Goal: Task Accomplishment & Management: Use online tool/utility

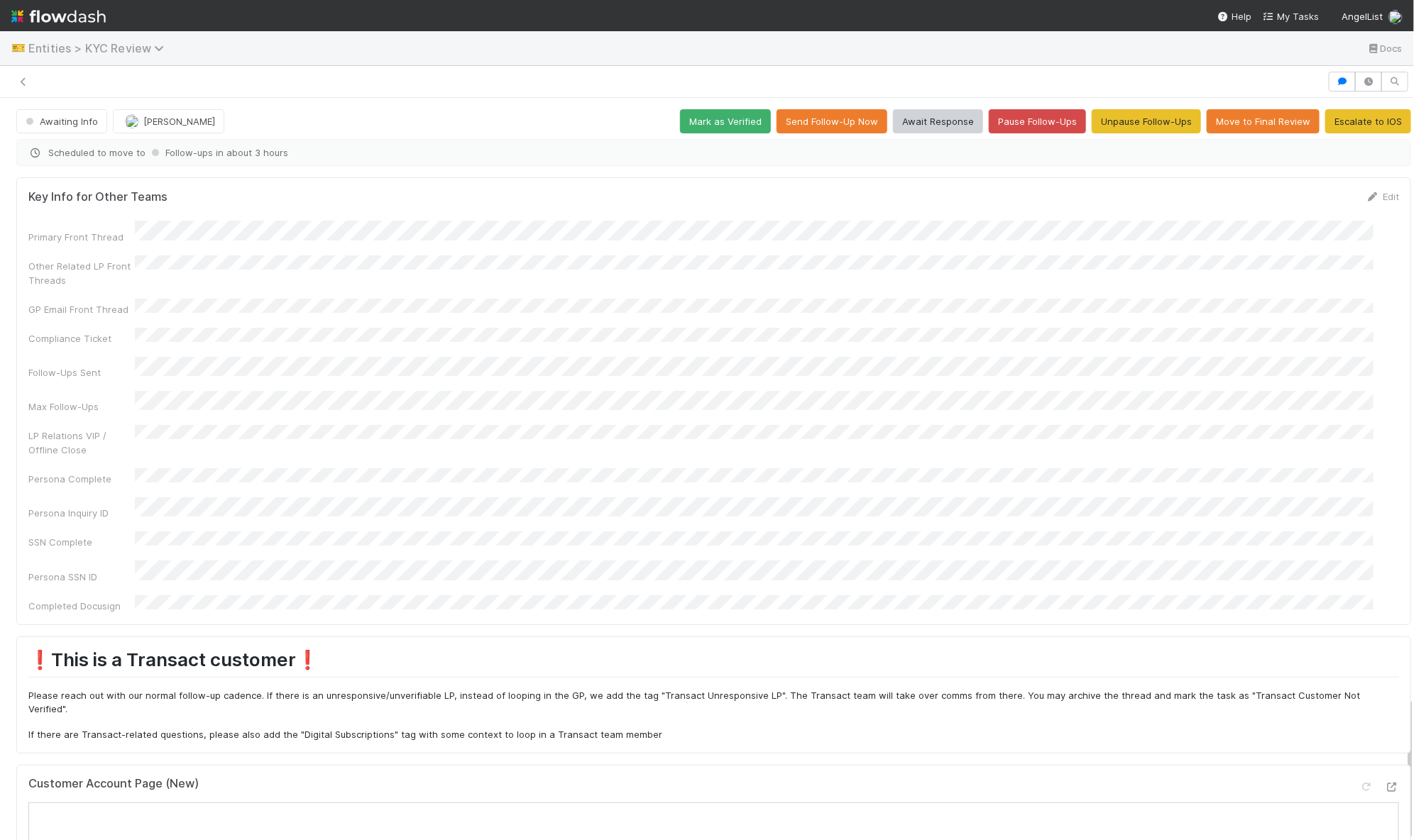
scroll to position [3, 0]
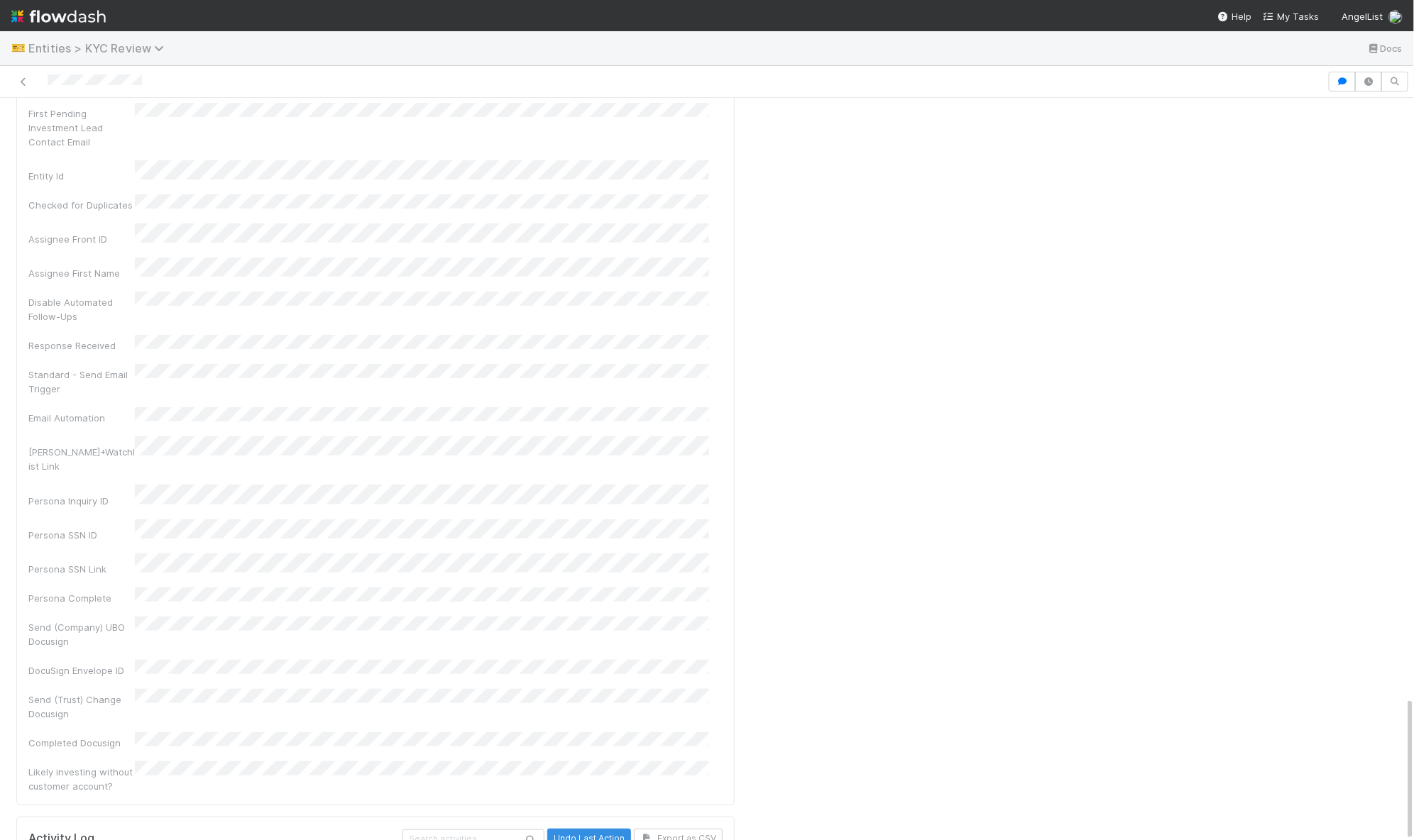
click at [115, 48] on span "Entities > KYC Review" at bounding box center [99, 48] width 143 height 14
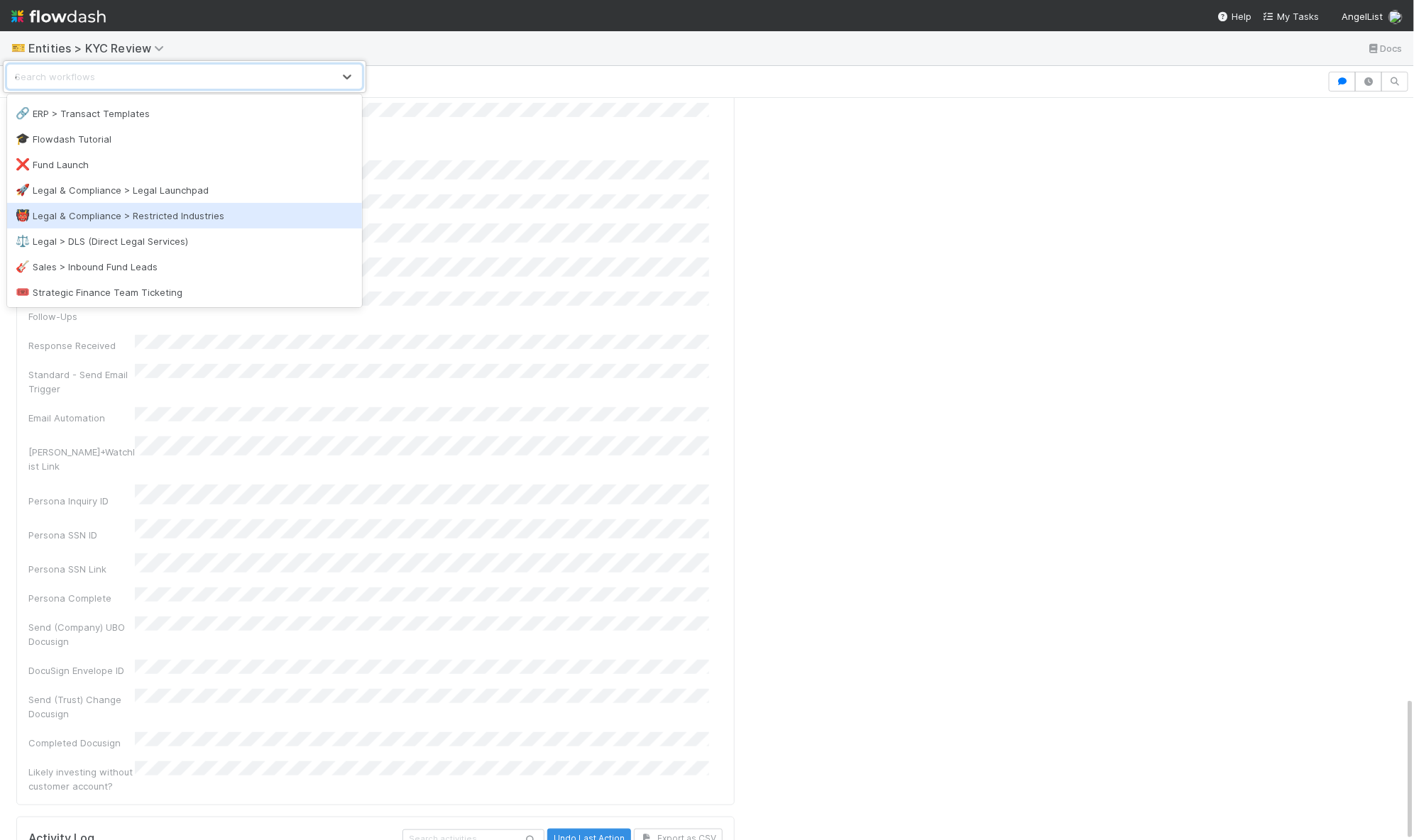
scroll to position [0, 0]
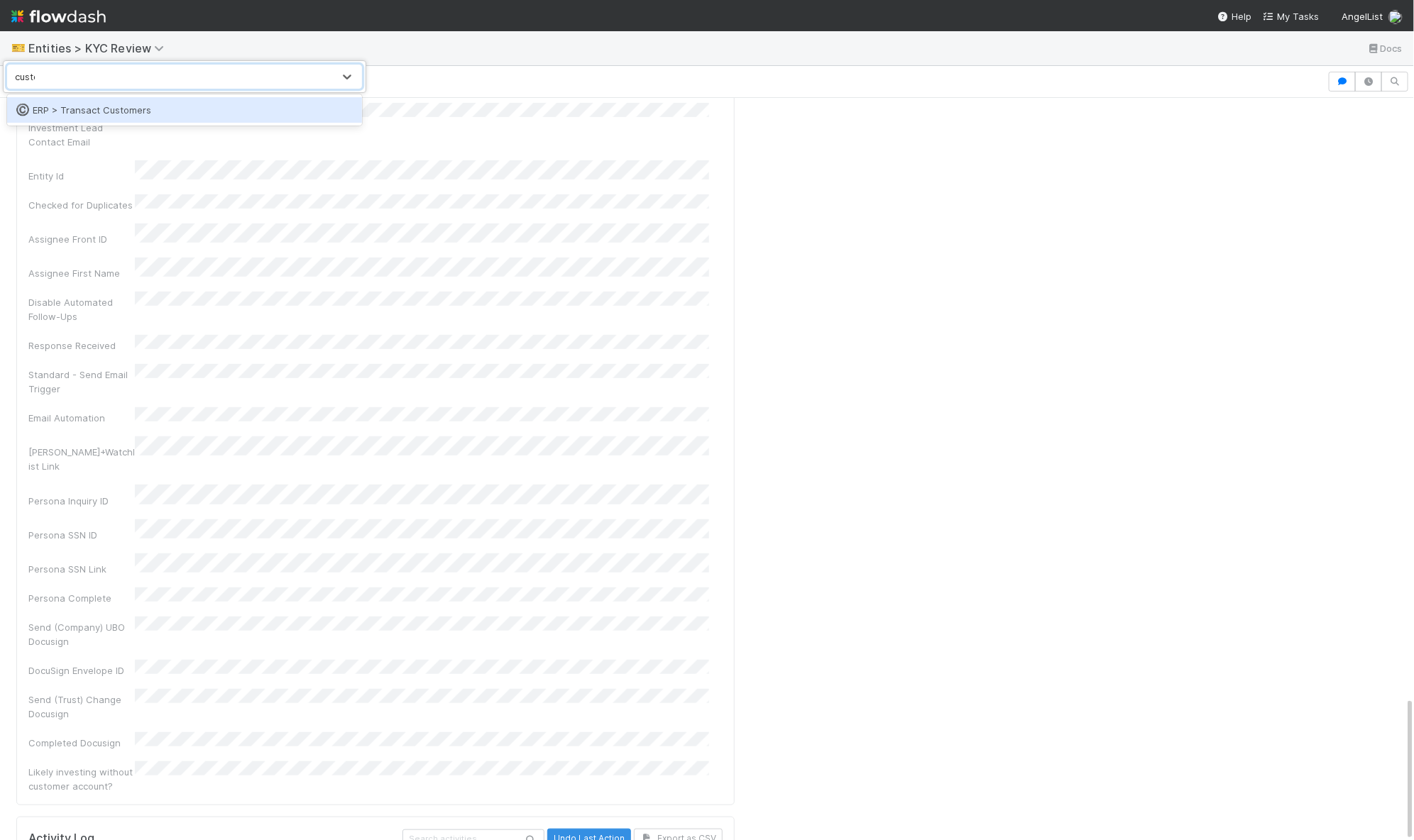
type input "custom"
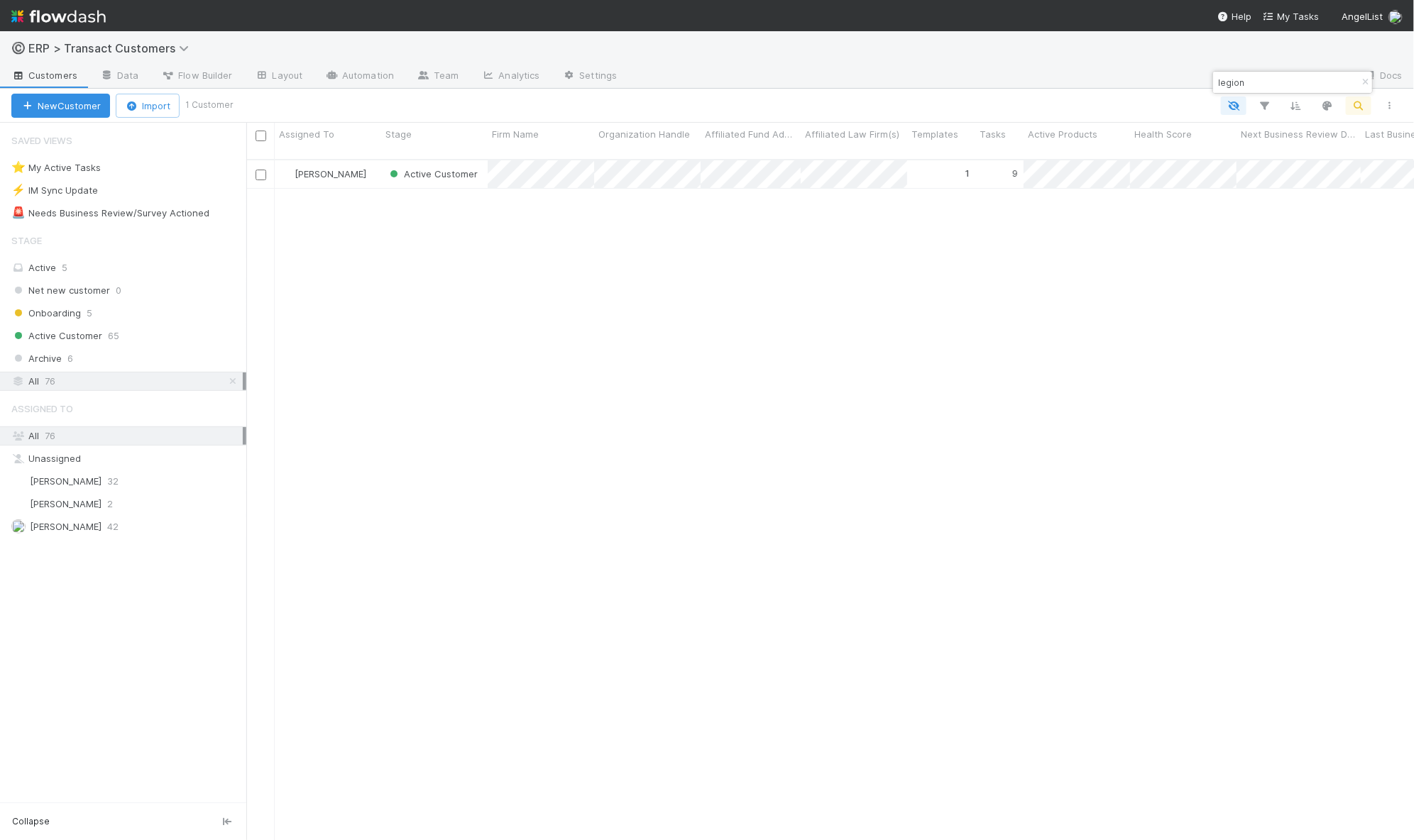
scroll to position [679, 1154]
click at [1270, 75] on input "legion" at bounding box center [1286, 82] width 142 height 17
type input "continuum"
click at [373, 166] on div "[PERSON_NAME]" at bounding box center [328, 174] width 106 height 28
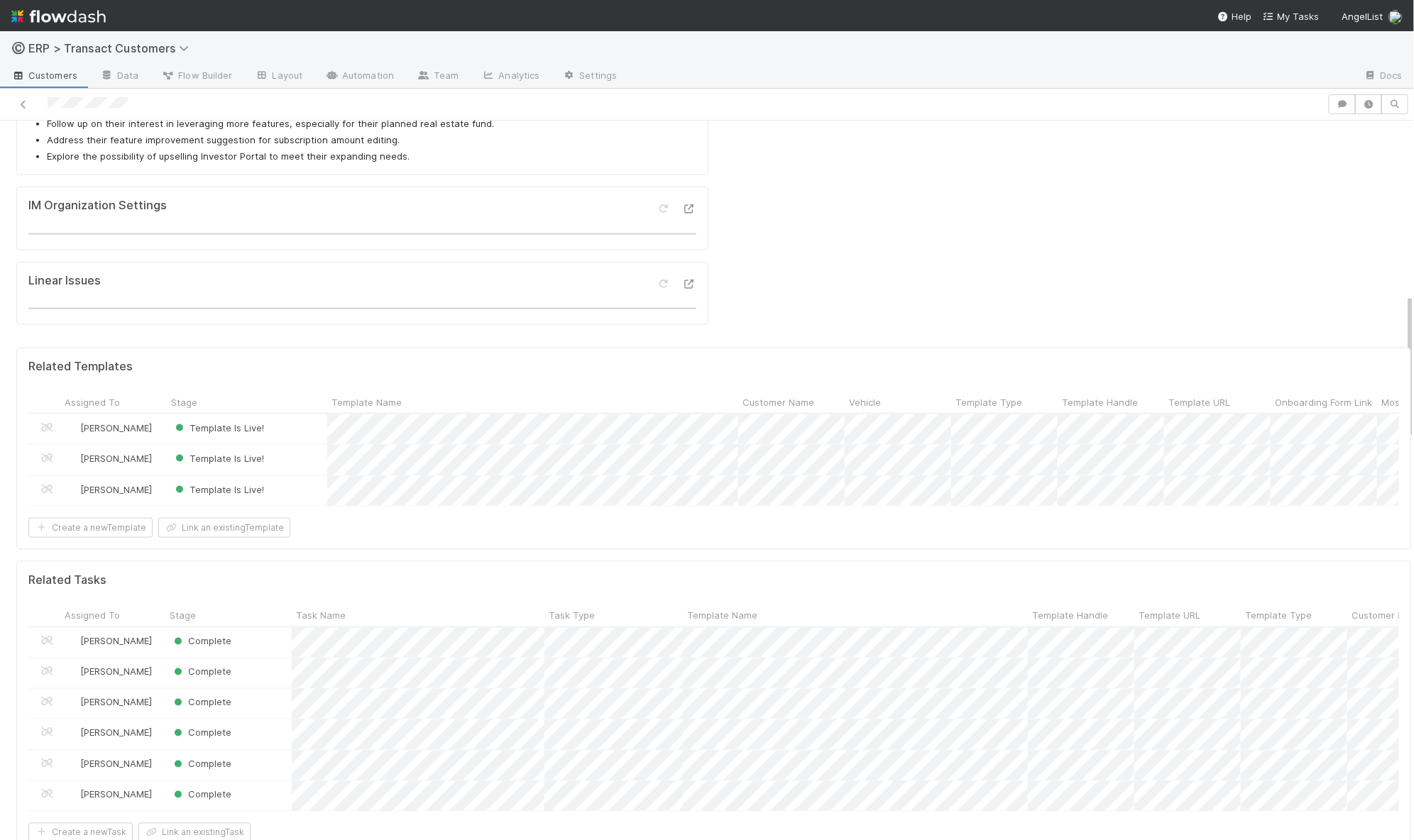
scroll to position [928, 0]
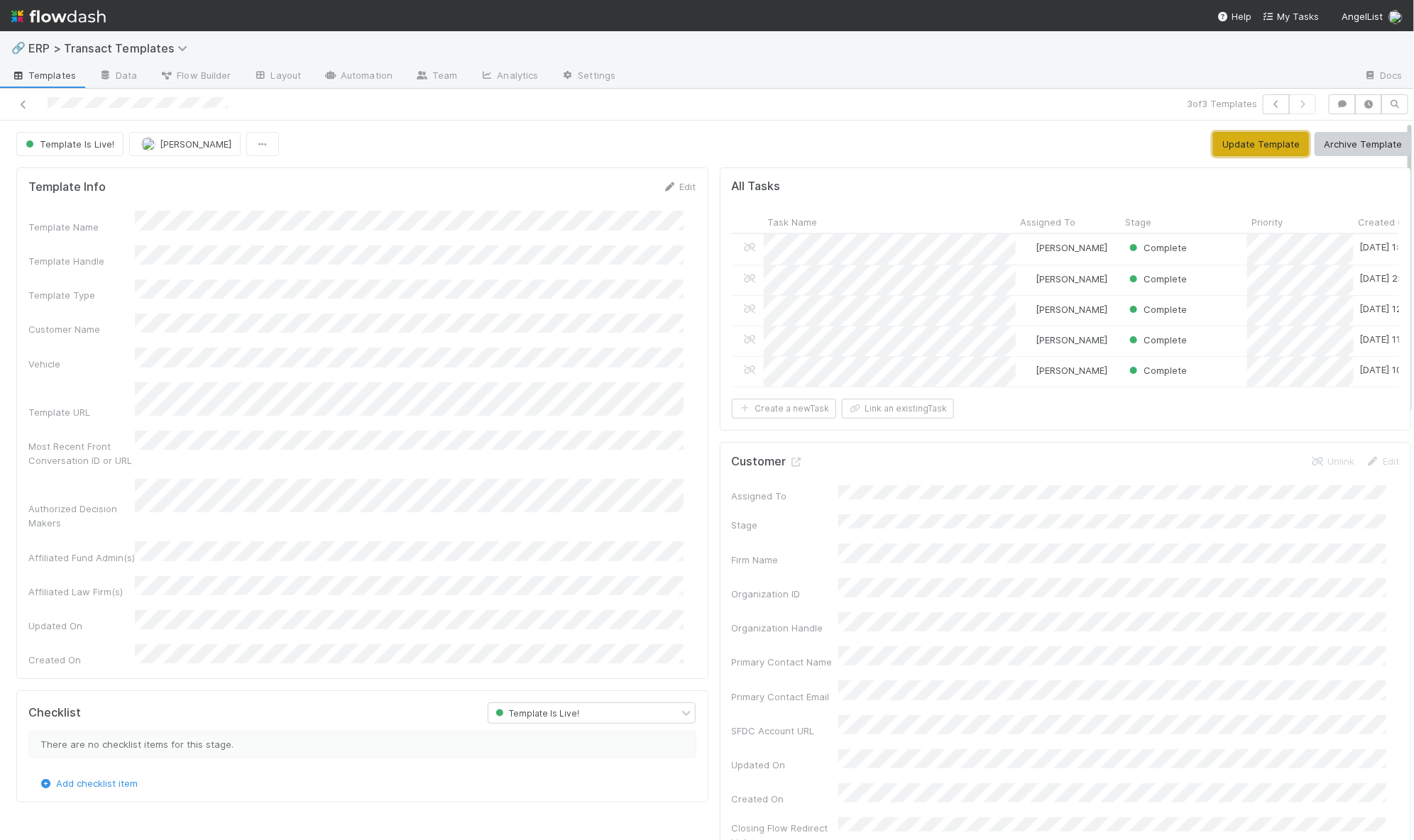
click at [1250, 146] on button "Update Template" at bounding box center [1261, 144] width 96 height 24
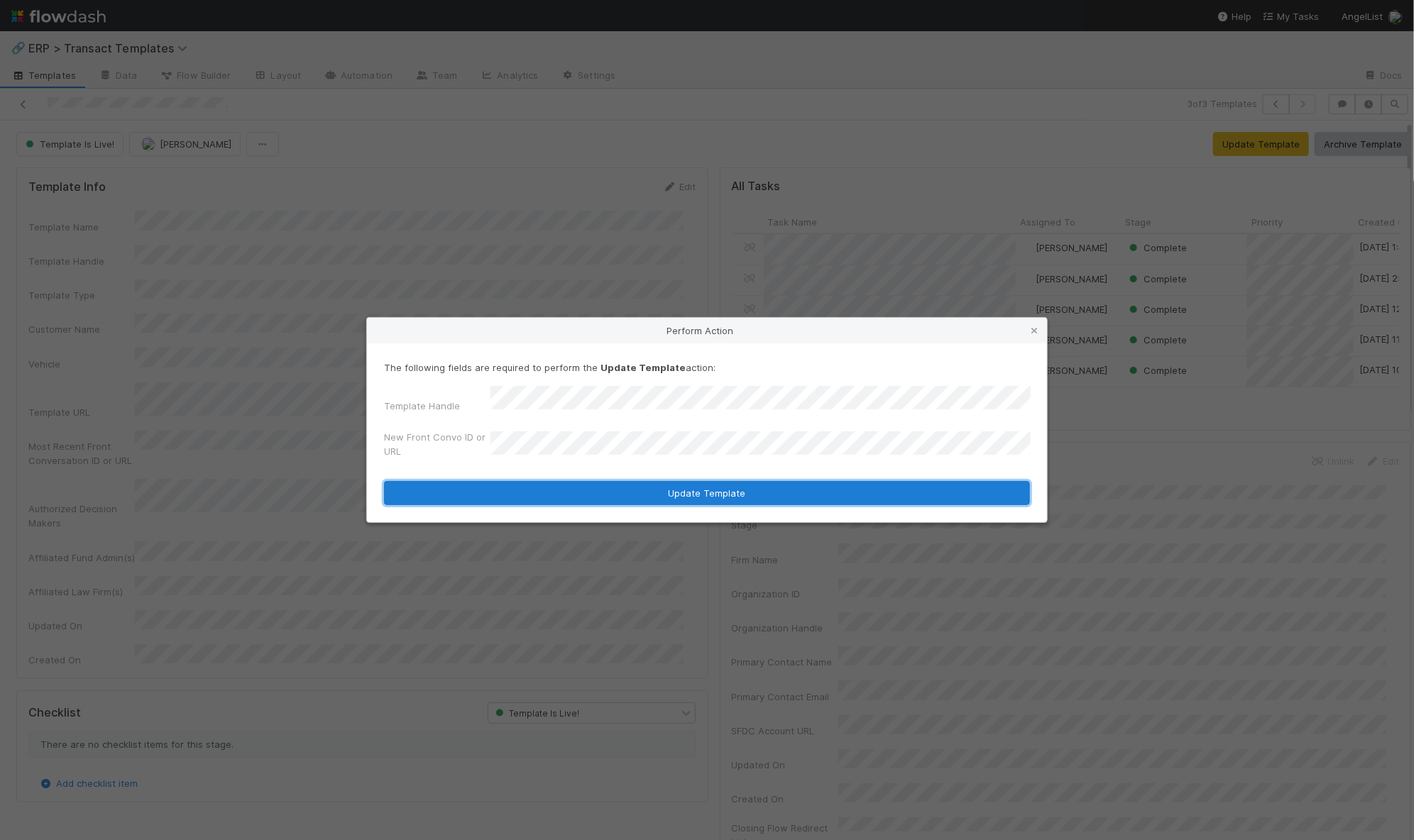
click at [764, 486] on button "Update Template" at bounding box center [707, 493] width 646 height 24
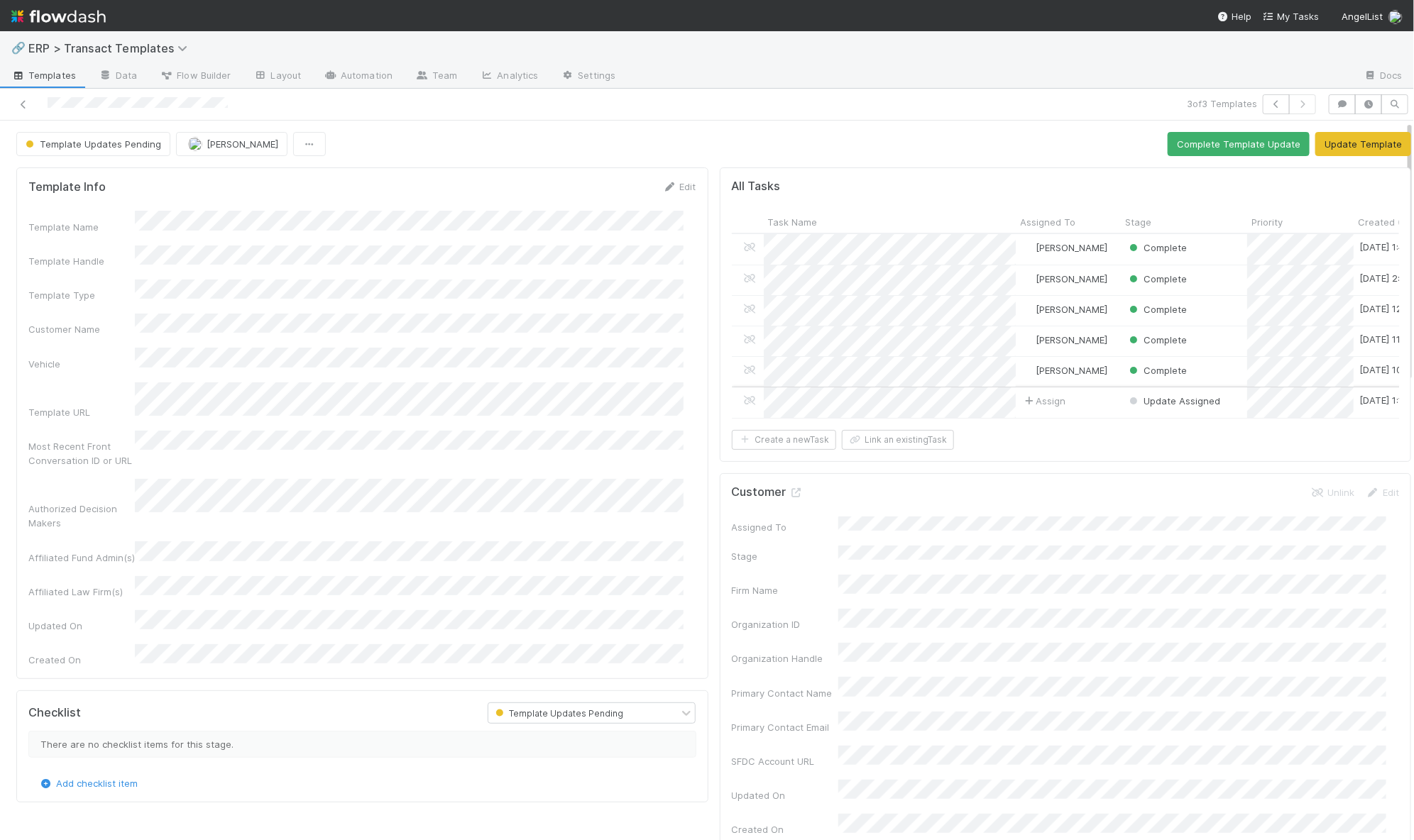
click at [1016, 405] on div "Assign" at bounding box center [1068, 403] width 105 height 30
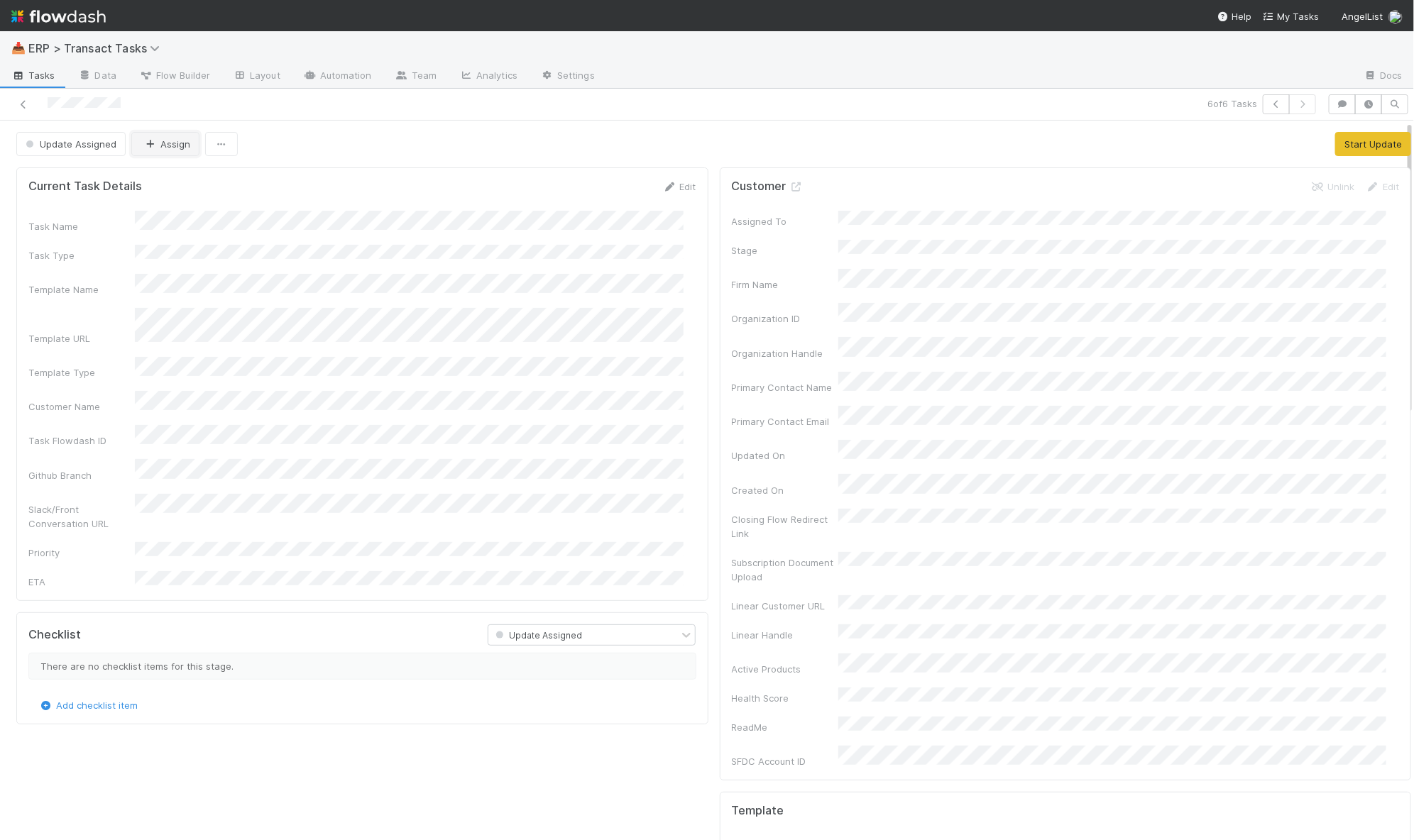
click at [146, 139] on icon "button" at bounding box center [150, 144] width 14 height 9
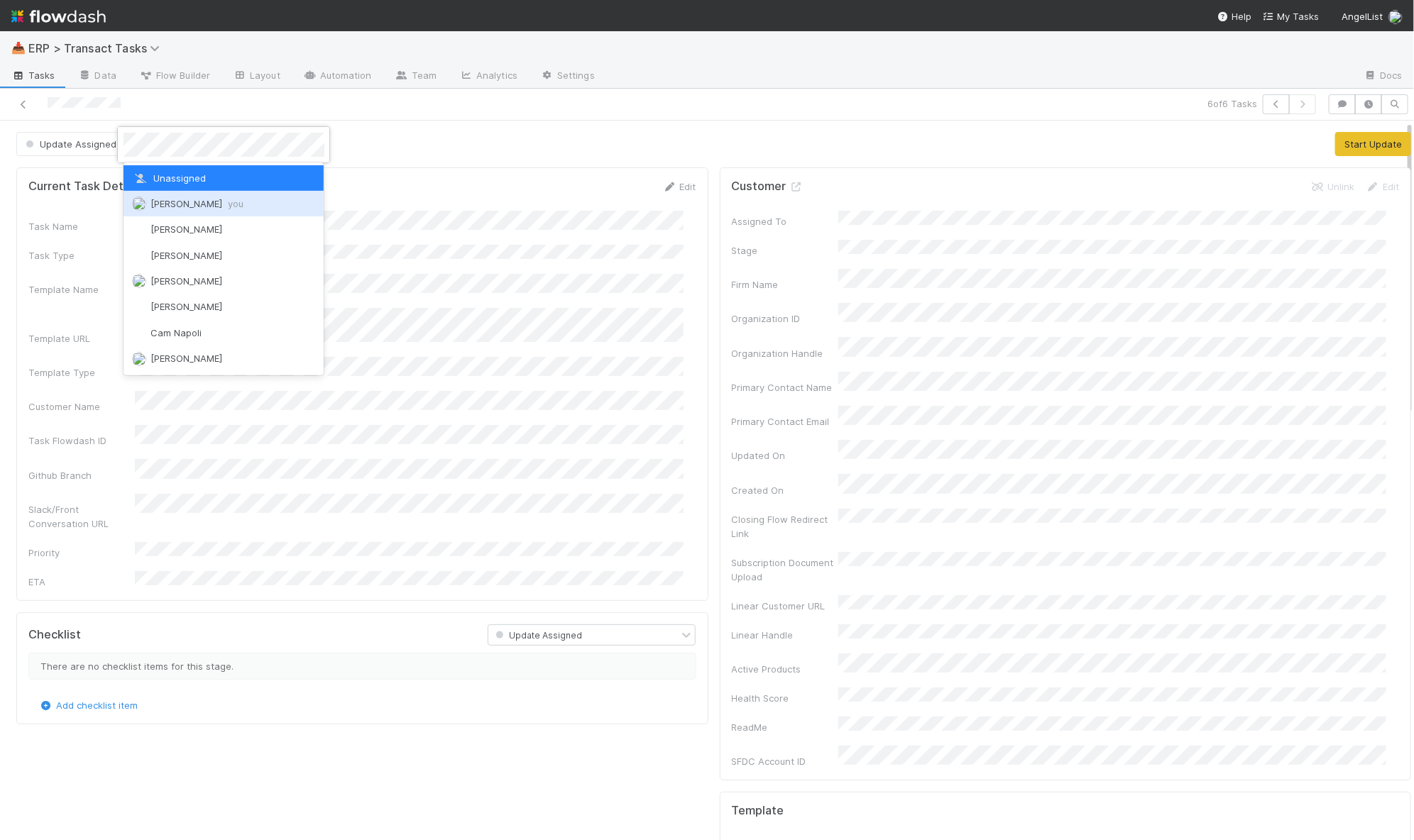
click at [160, 209] on div "[PERSON_NAME] you" at bounding box center [224, 203] width 201 height 26
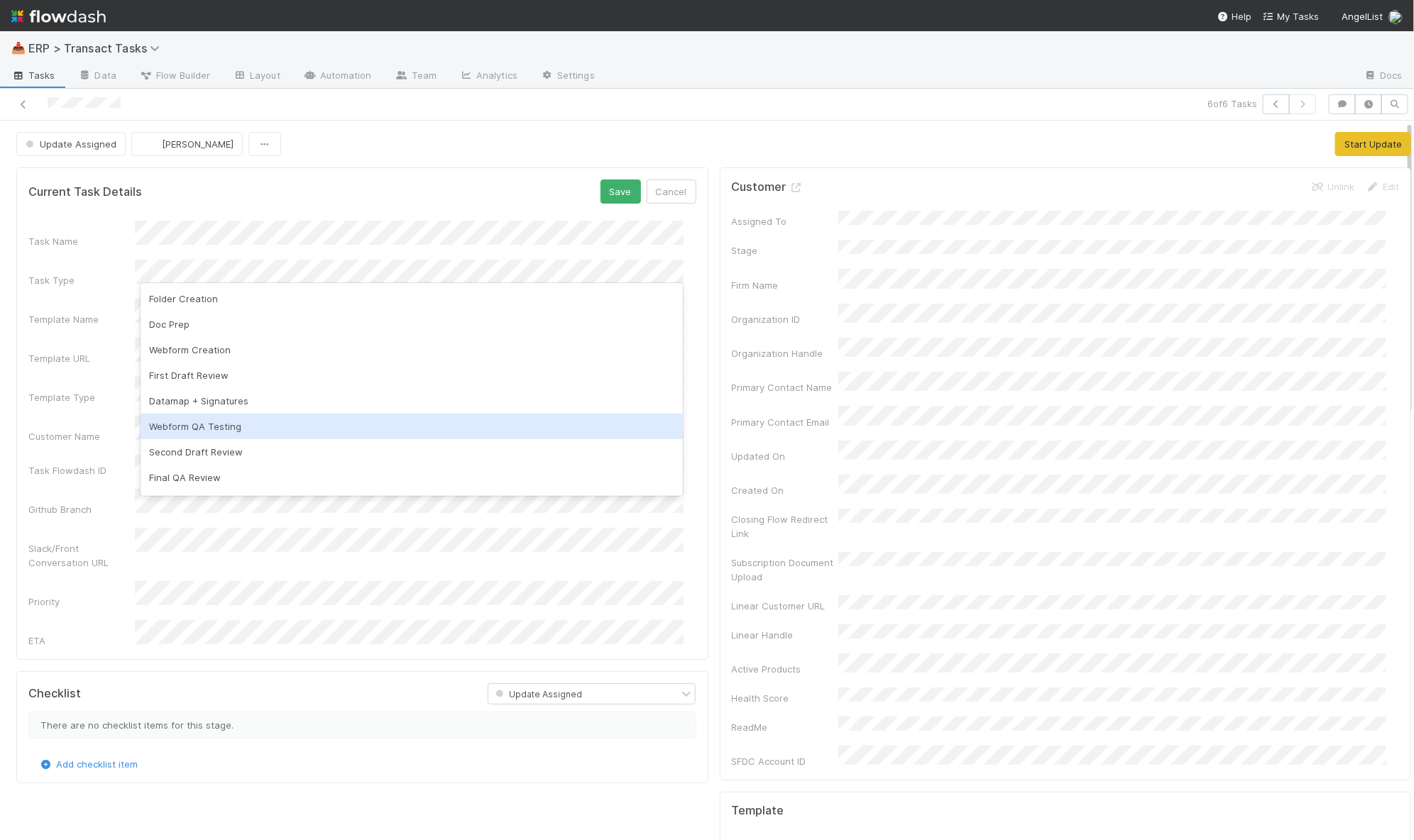
scroll to position [201, 0]
click at [273, 418] on div "Existing template update: web form (without sub doc update)" at bounding box center [412, 430] width 543 height 26
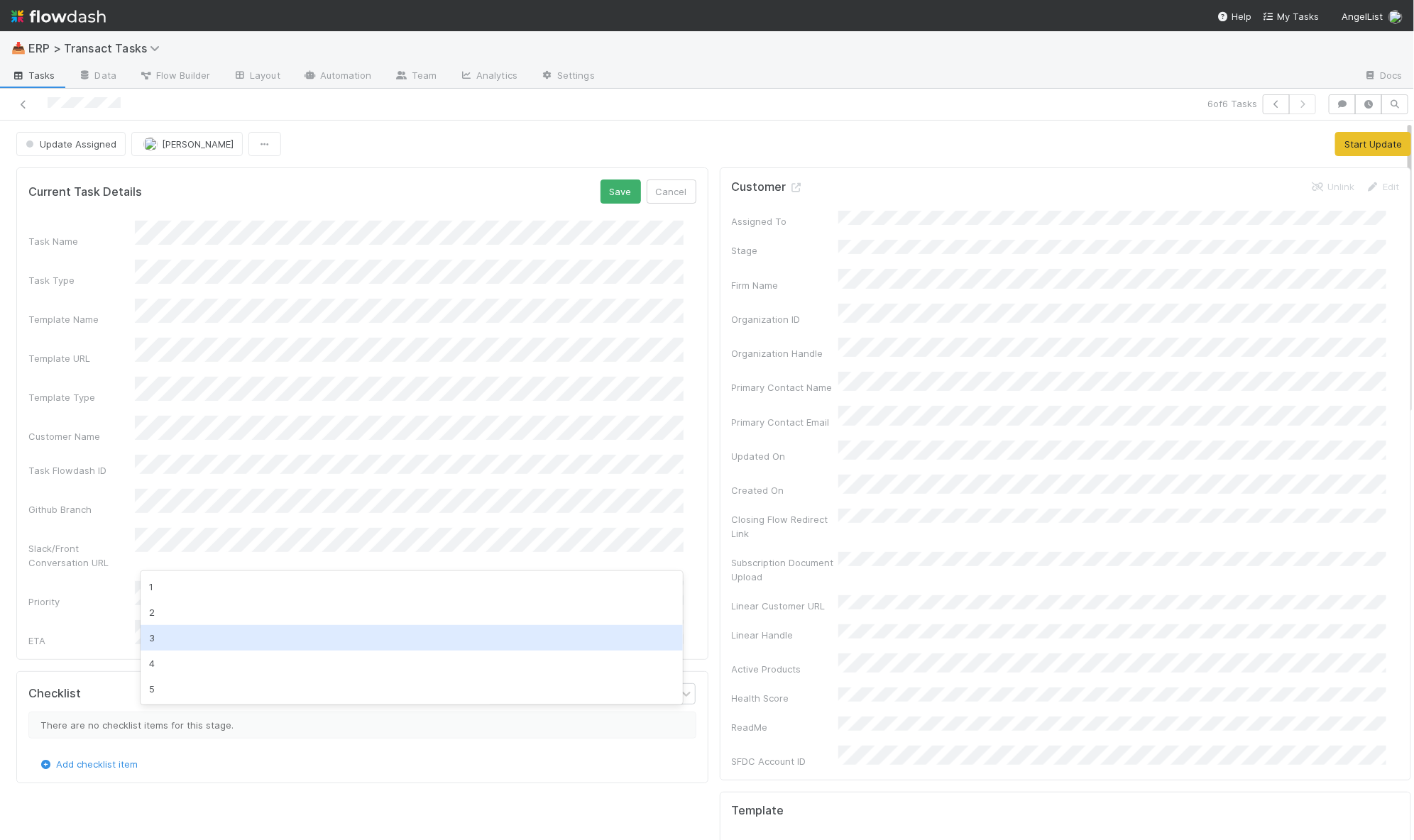
drag, startPoint x: 286, startPoint y: 637, endPoint x: 271, endPoint y: 631, distance: 16.2
click at [286, 637] on div "3" at bounding box center [412, 638] width 543 height 26
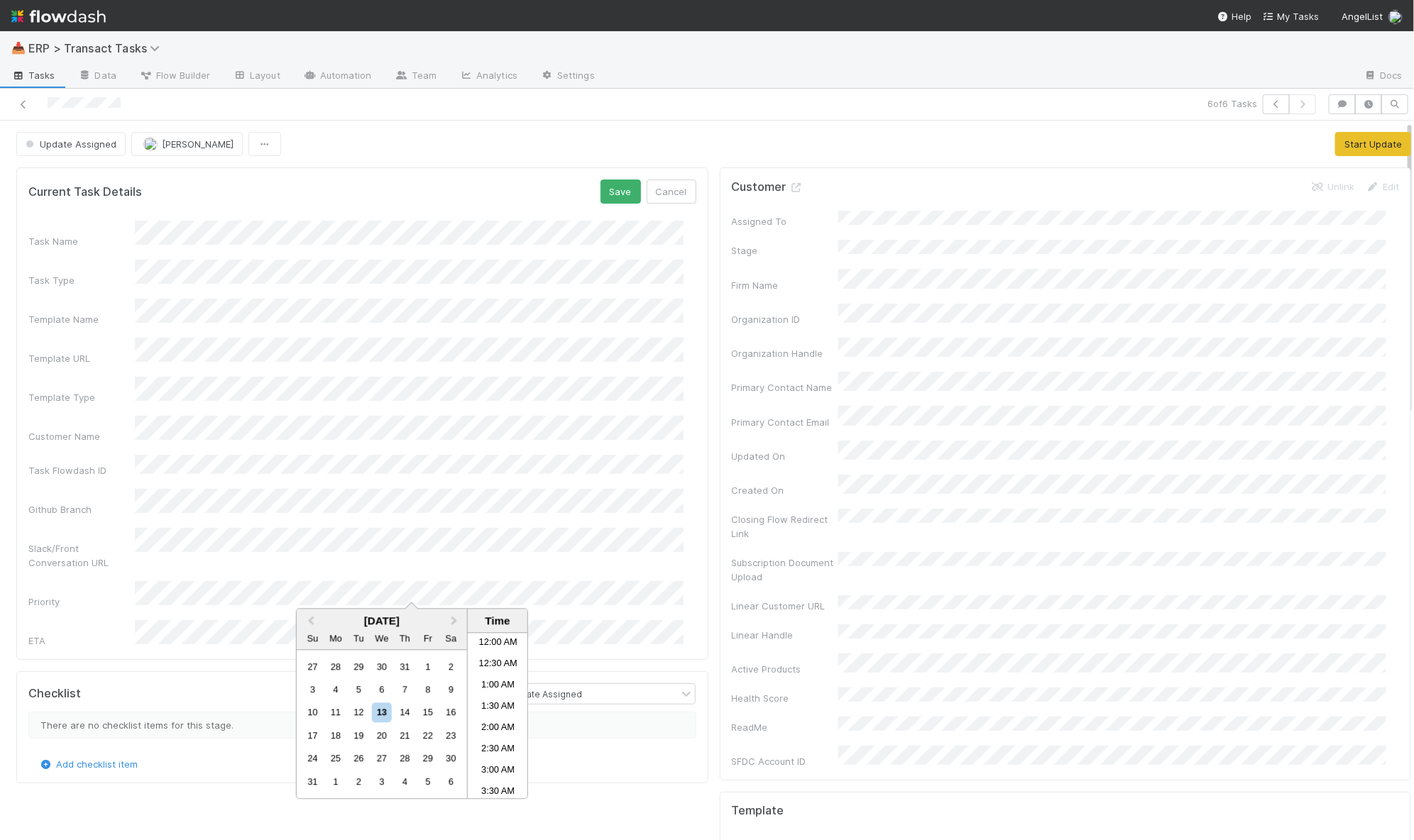
scroll to position [481, 0]
click at [495, 738] on li "1:30 PM" at bounding box center [498, 739] width 60 height 21
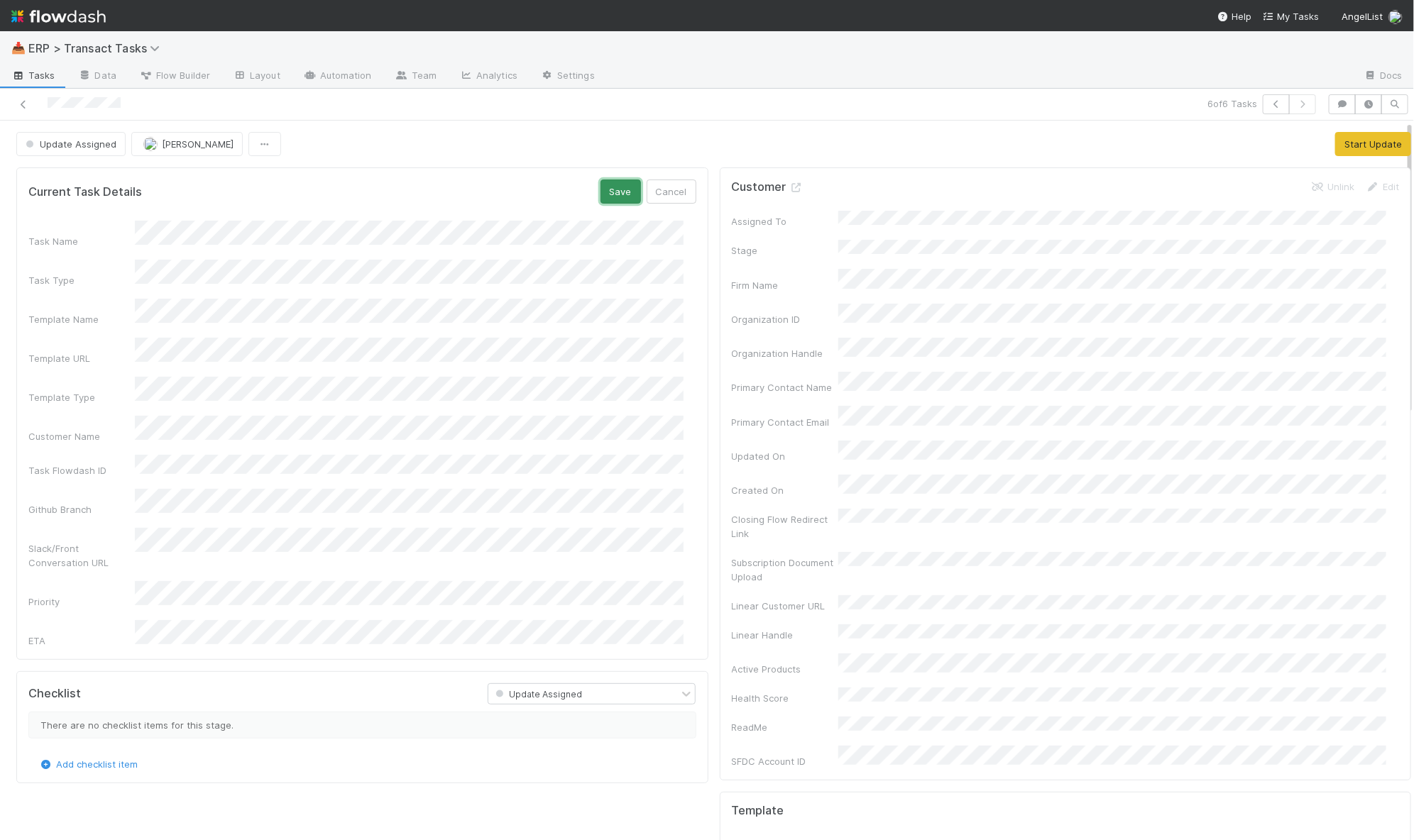
click at [615, 199] on button "Save" at bounding box center [621, 191] width 40 height 24
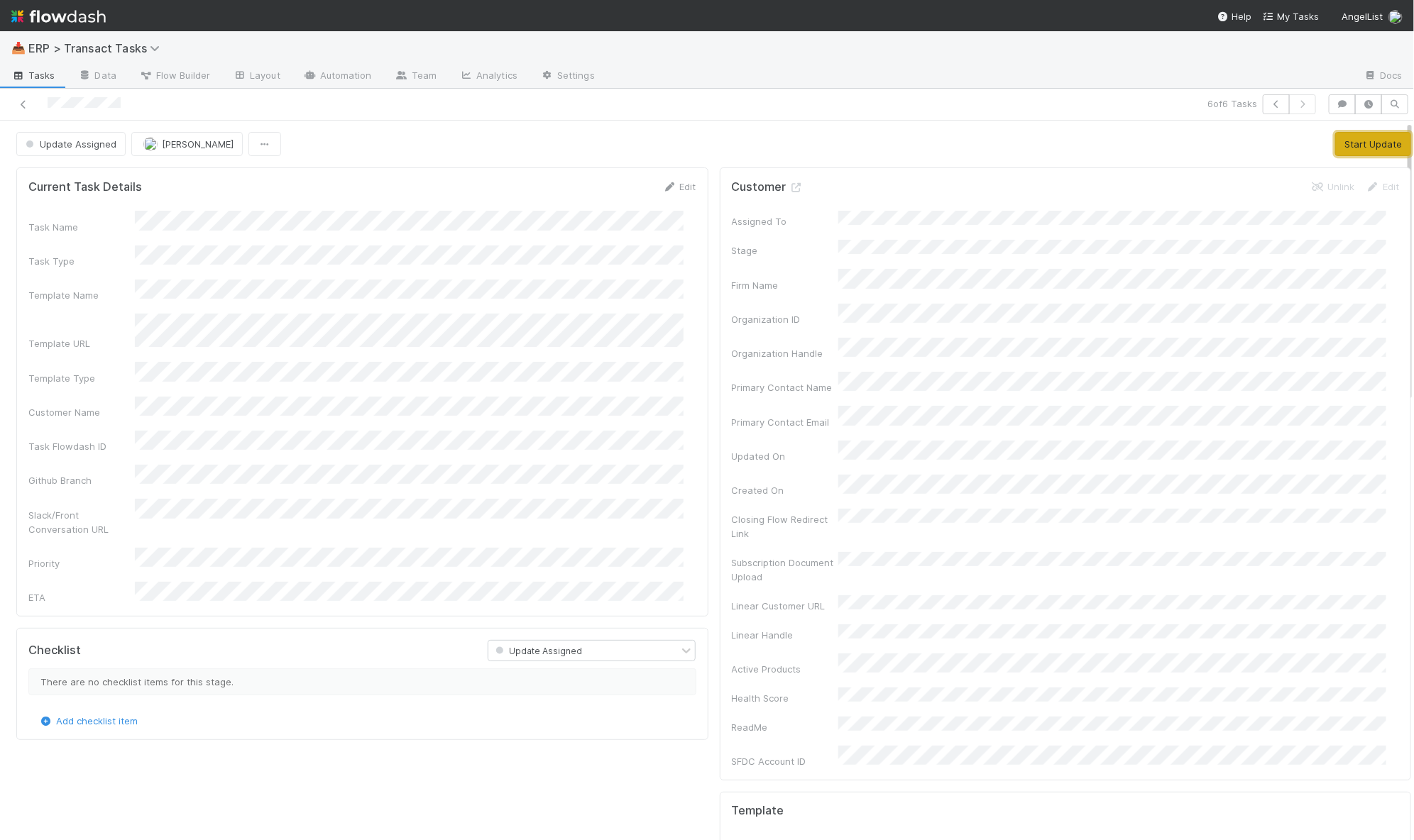
click at [1336, 132] on button "Start Update" at bounding box center [1374, 144] width 76 height 24
